Goal: Task Accomplishment & Management: Complete application form

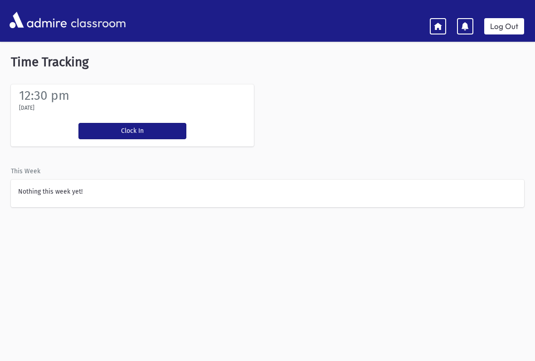
click at [115, 131] on button "Clock In" at bounding box center [132, 131] width 108 height 16
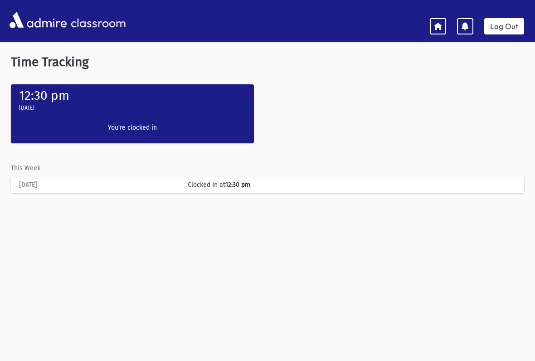
click at [430, 29] on link at bounding box center [438, 26] width 16 height 16
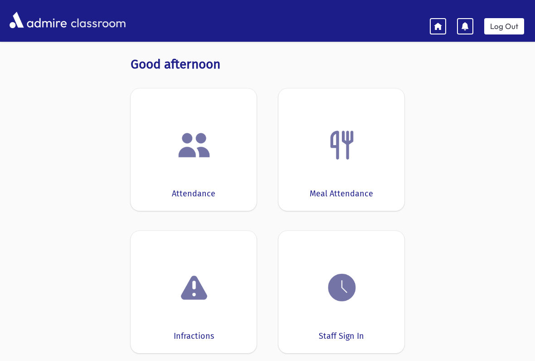
scroll to position [2, 0]
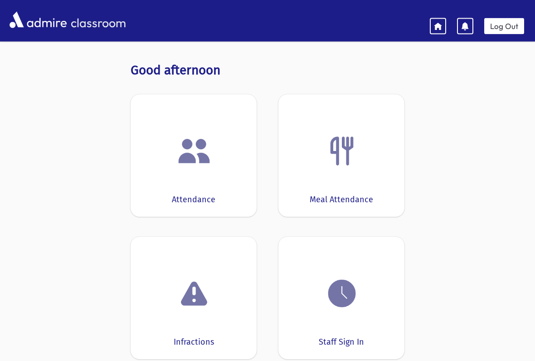
click at [183, 167] on img at bounding box center [194, 151] width 34 height 34
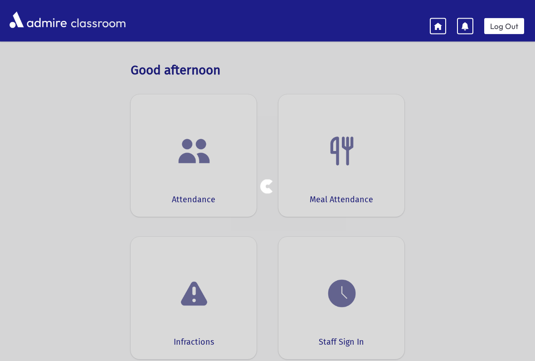
scroll to position [3, 0]
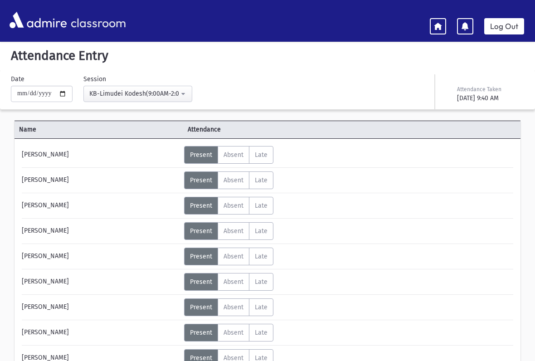
click at [156, 92] on div "KB-Limudei Kodesh(9:00AM-2:00PM)" at bounding box center [134, 94] width 90 height 10
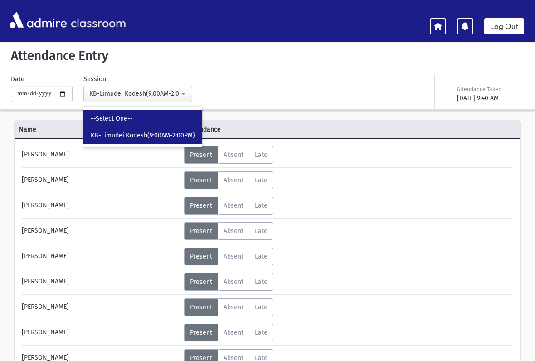
click at [84, 113] on link "--Select One--" at bounding box center [142, 118] width 119 height 17
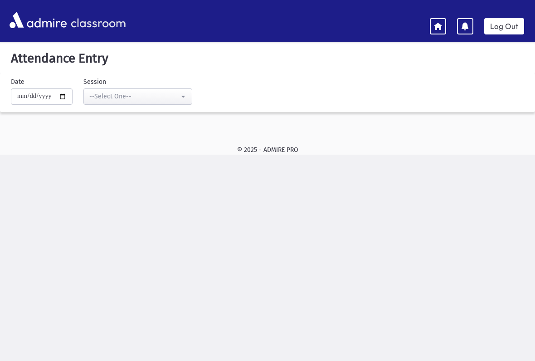
click at [533, 197] on div "**********" at bounding box center [267, 198] width 535 height 361
click at [145, 96] on div "--Select One--" at bounding box center [134, 97] width 90 height 10
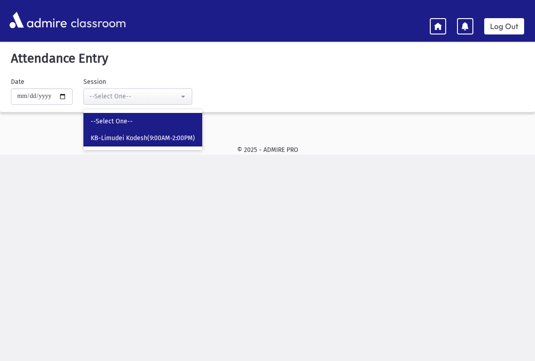
click at [132, 138] on span "KB-Limudei Kodesh(9:00AM-2:00PM)" at bounding box center [143, 138] width 104 height 9
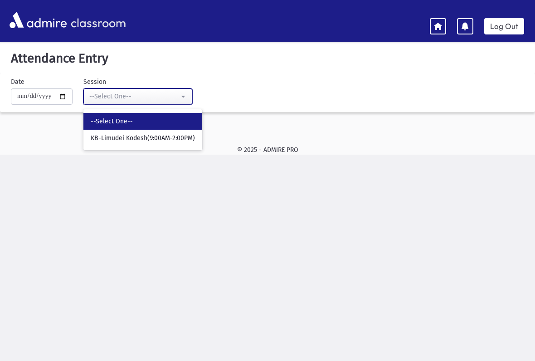
select select "****"
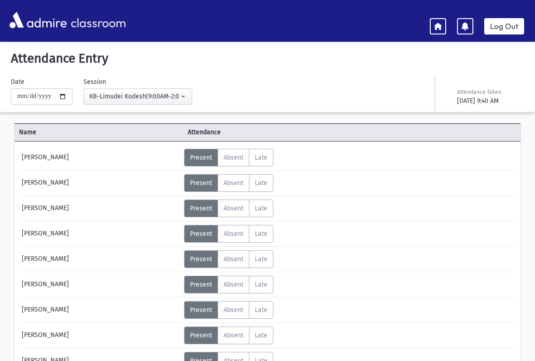
click at [171, 95] on button "KB-Limudei Kodesh(9:00AM-2:00PM)" at bounding box center [137, 96] width 109 height 16
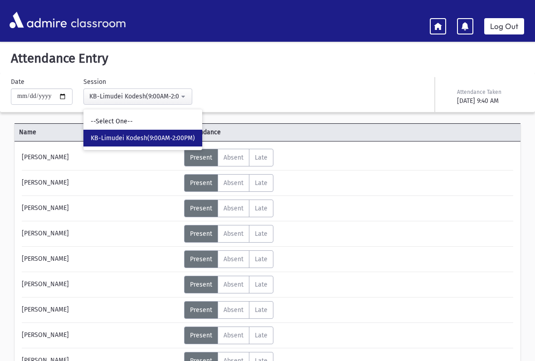
click at [431, 27] on link at bounding box center [438, 26] width 16 height 16
